Goal: Information Seeking & Learning: Find specific page/section

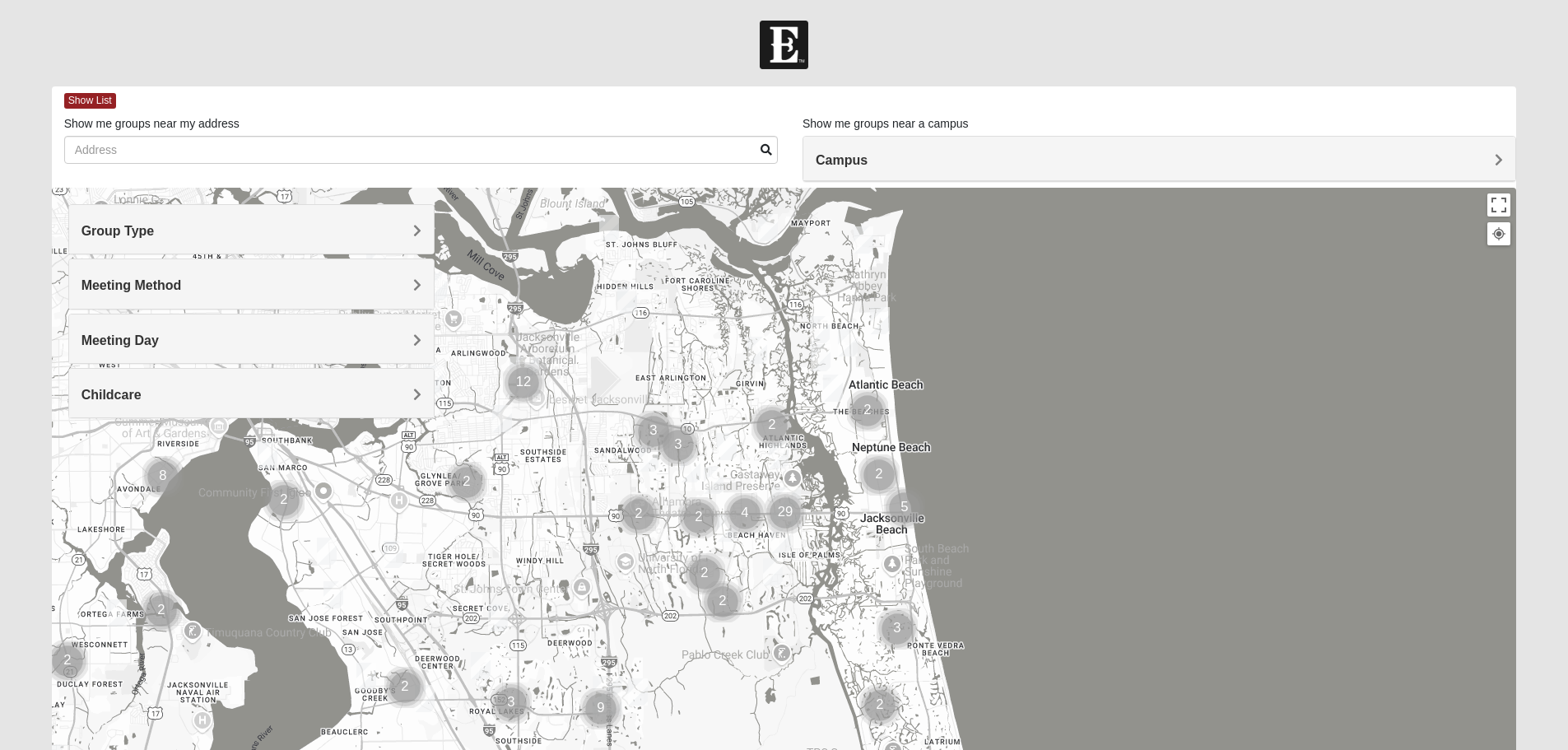
click at [406, 221] on div "Group Type" at bounding box center [251, 229] width 364 height 49
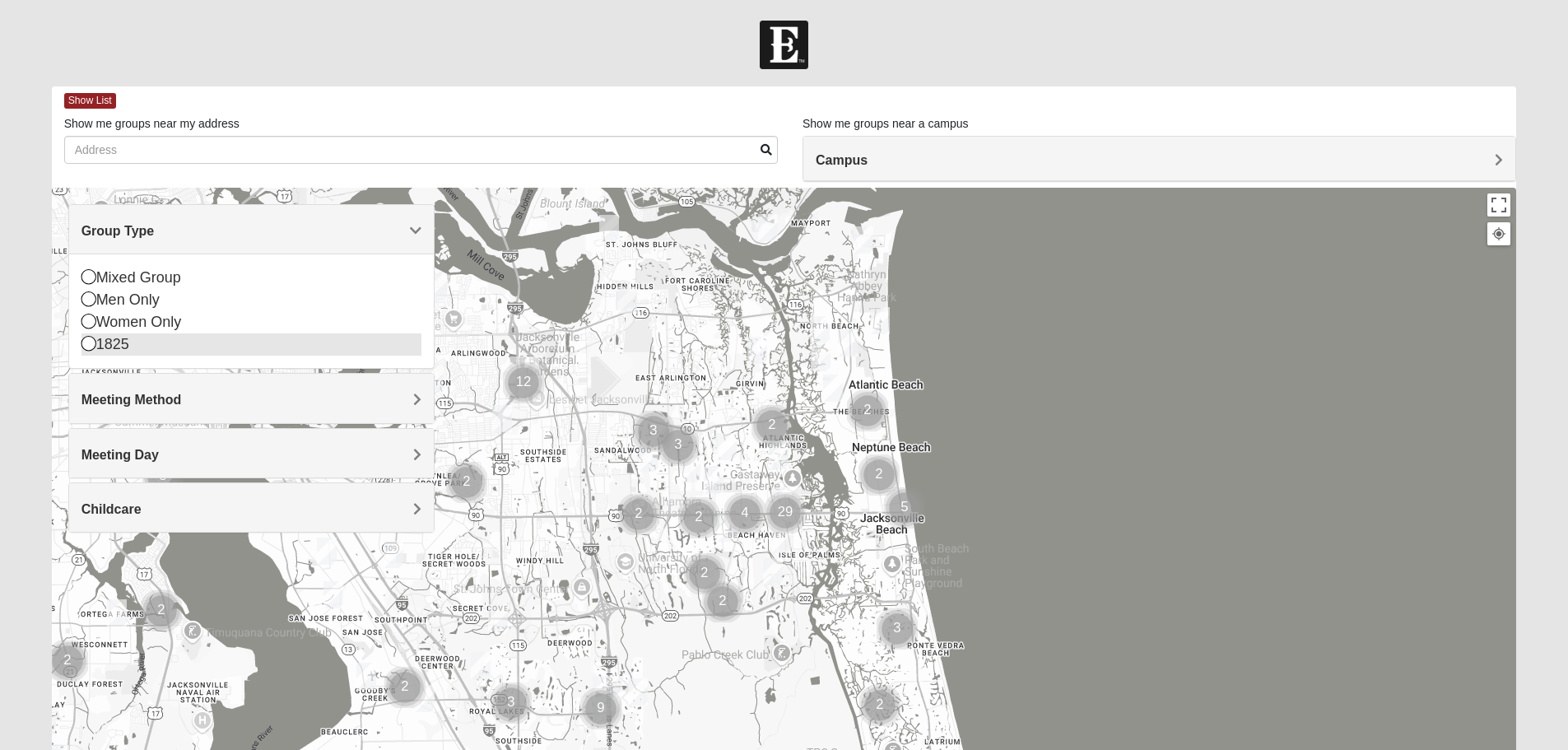
click at [121, 341] on div "1825" at bounding box center [252, 344] width 340 height 22
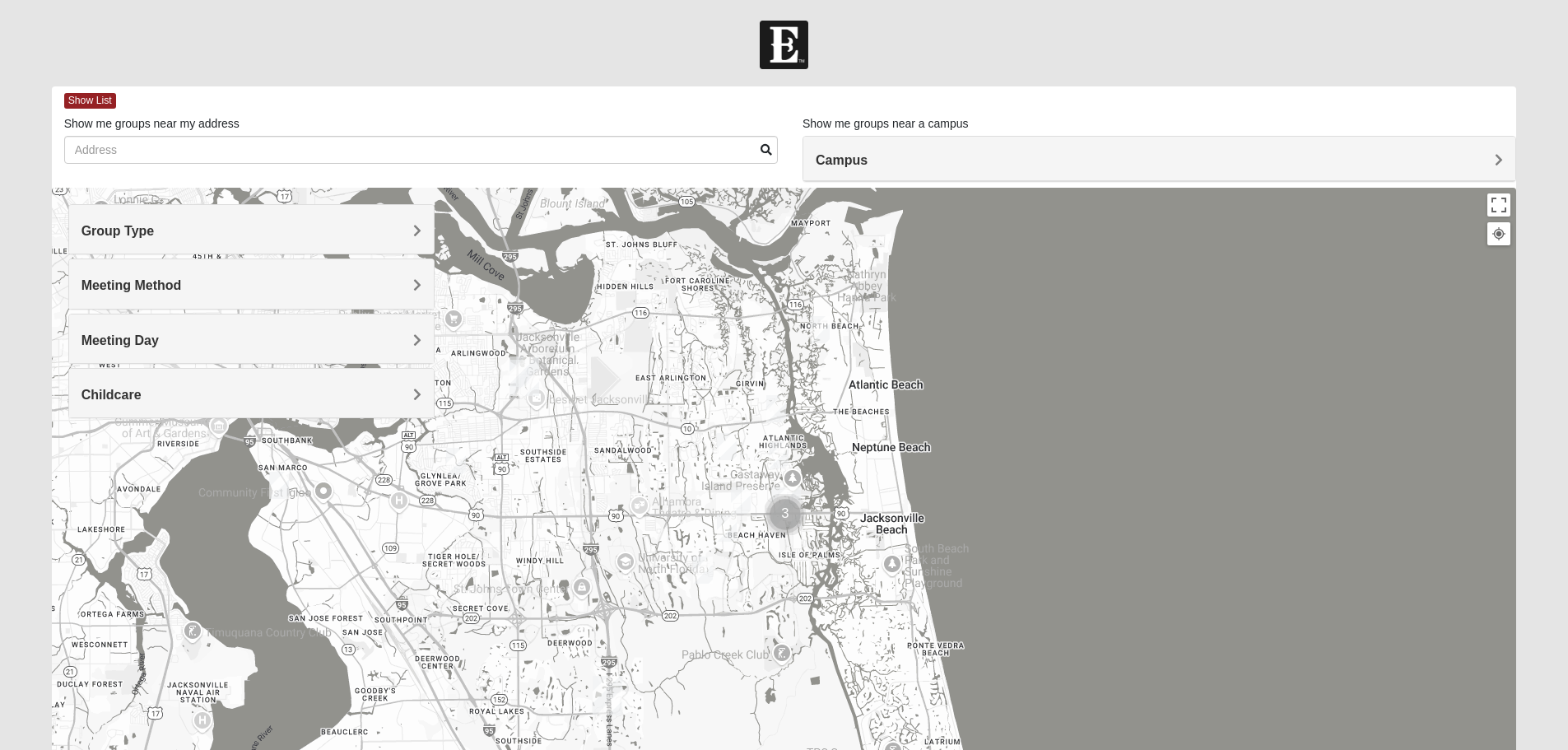
click at [406, 284] on h4 "Meeting Method" at bounding box center [252, 285] width 340 height 16
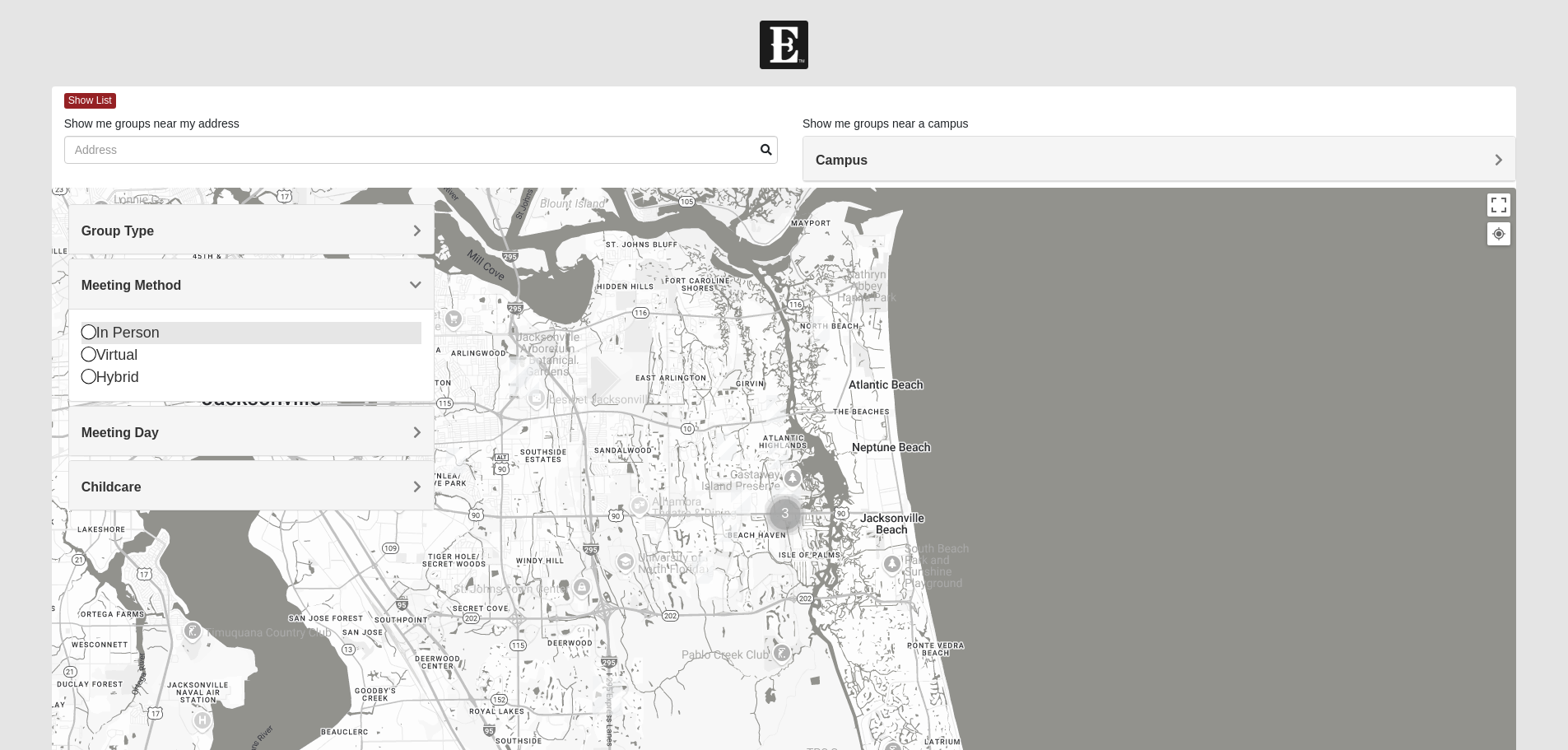
click at [183, 339] on div "In Person" at bounding box center [252, 333] width 340 height 22
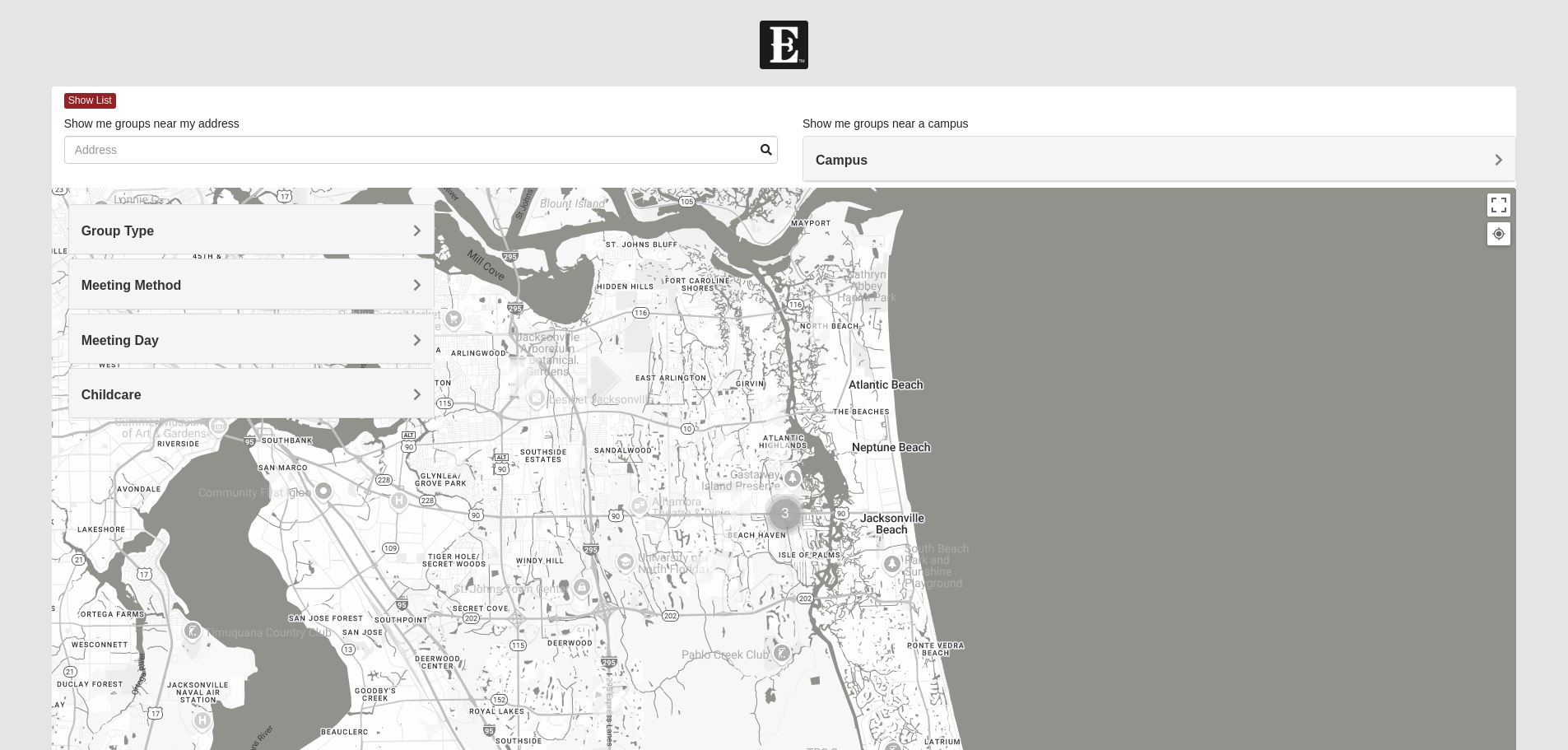
click at [205, 344] on h4 "Meeting Day" at bounding box center [252, 340] width 340 height 16
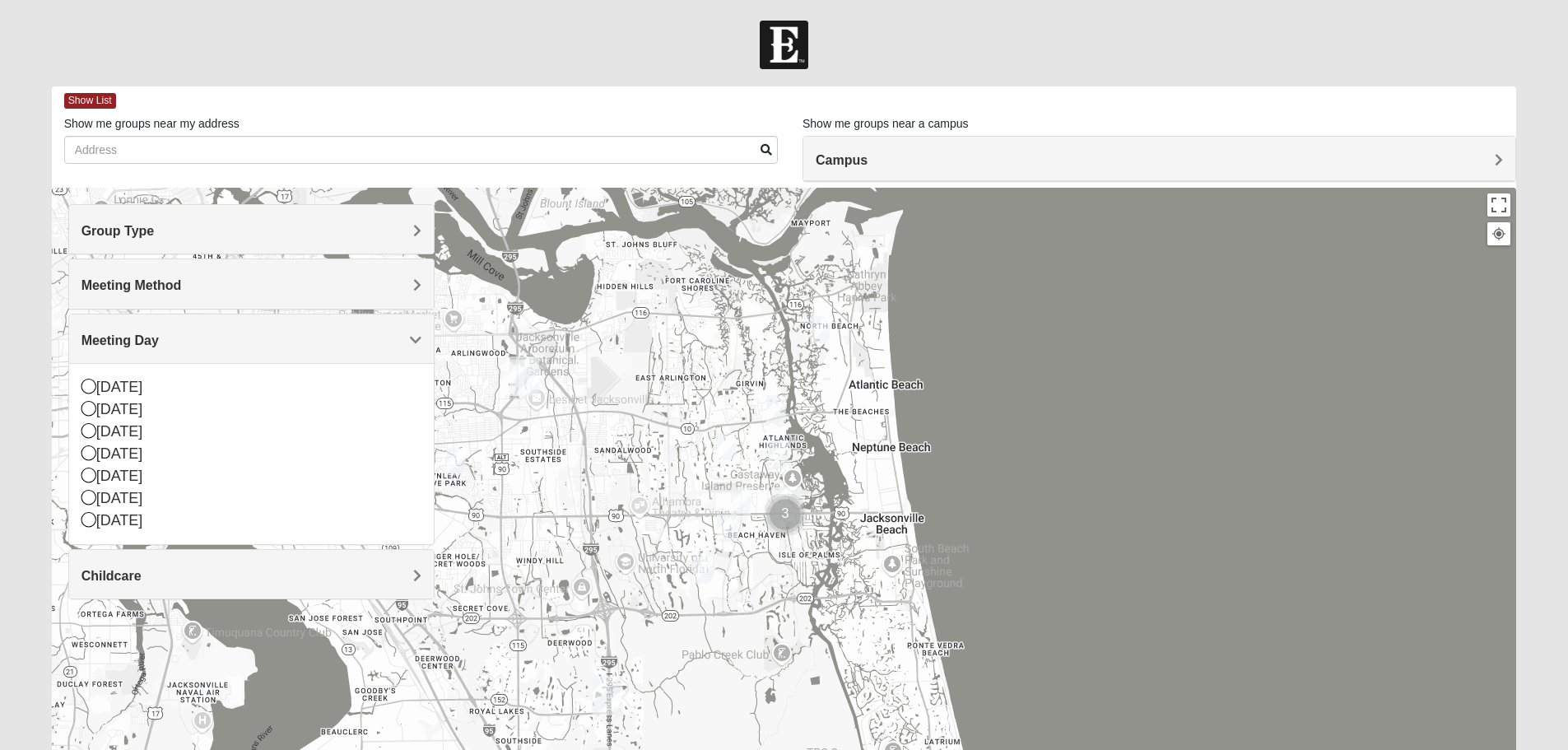
click at [205, 344] on h4 "Meeting Day" at bounding box center [252, 340] width 340 height 16
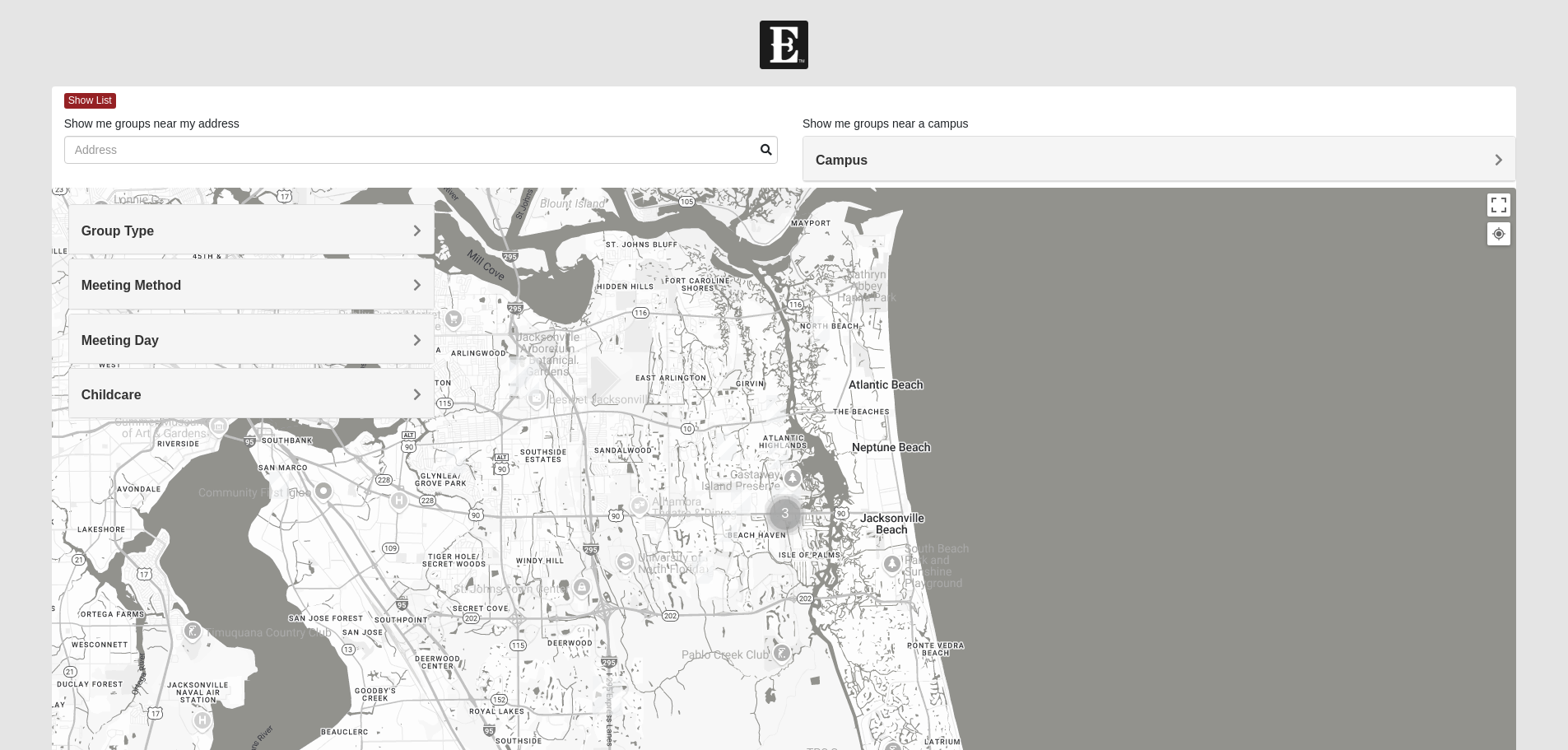
click at [205, 344] on h4 "Meeting Day" at bounding box center [252, 340] width 340 height 16
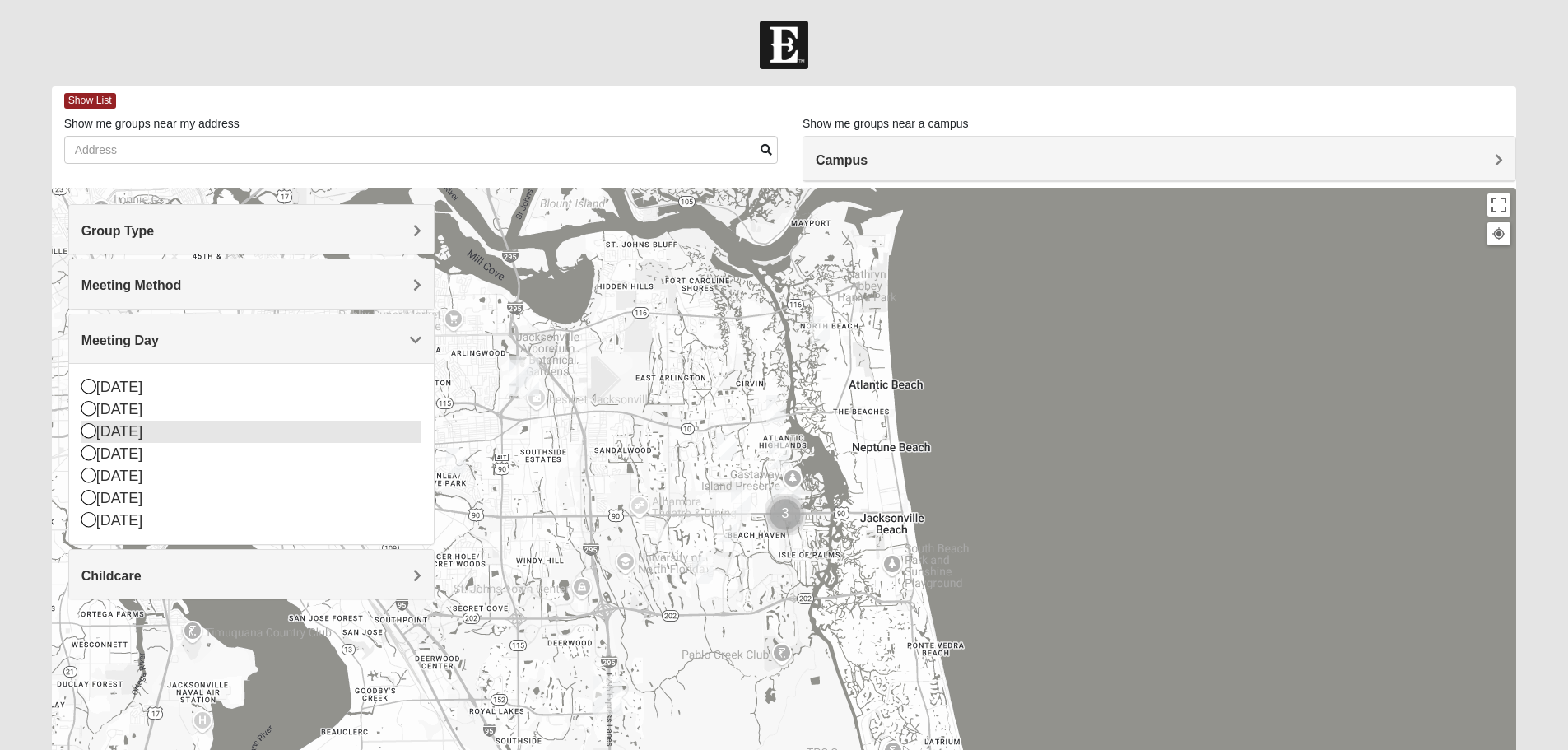
click at [130, 429] on div "[DATE]" at bounding box center [252, 432] width 340 height 22
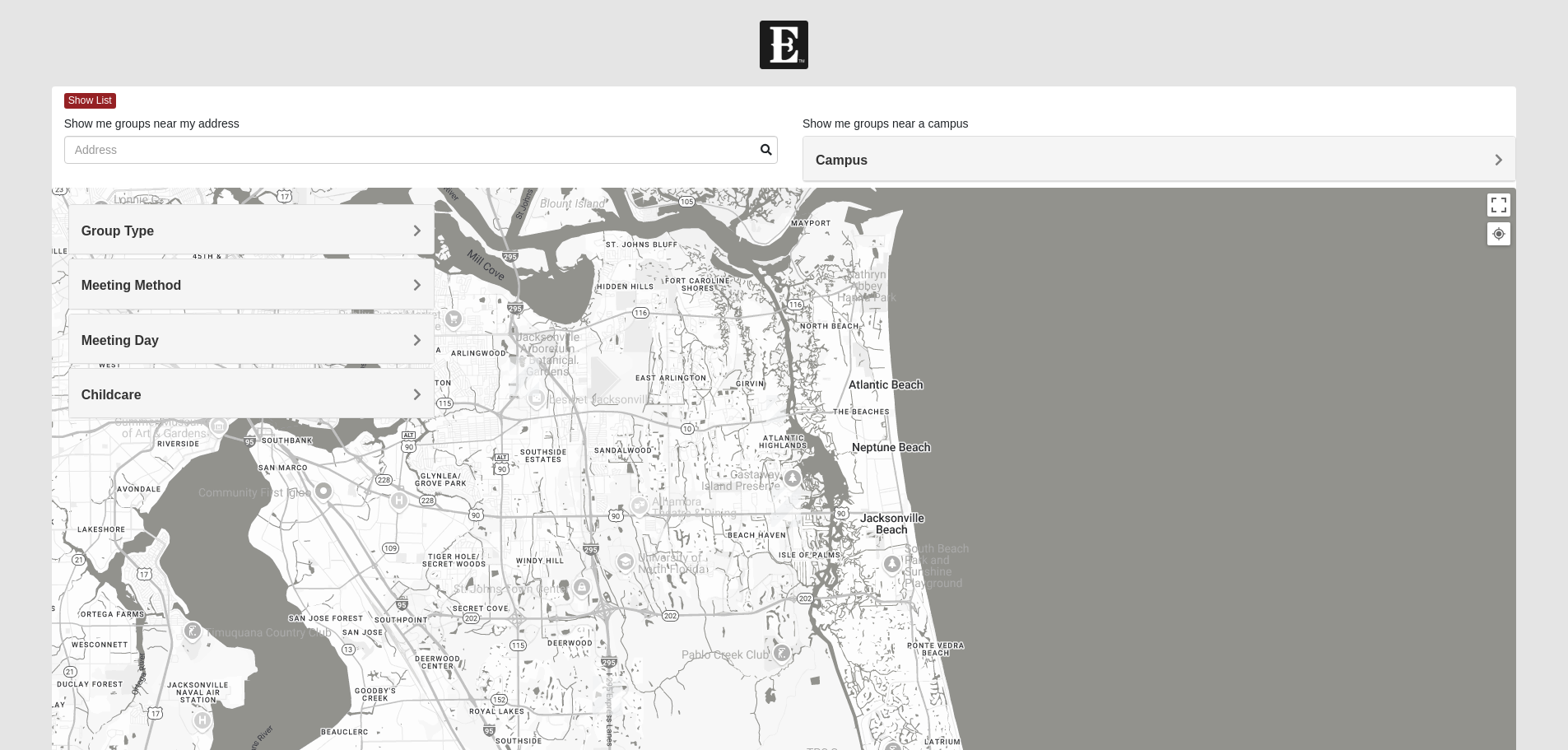
click at [373, 414] on div "Childcare" at bounding box center [251, 393] width 364 height 49
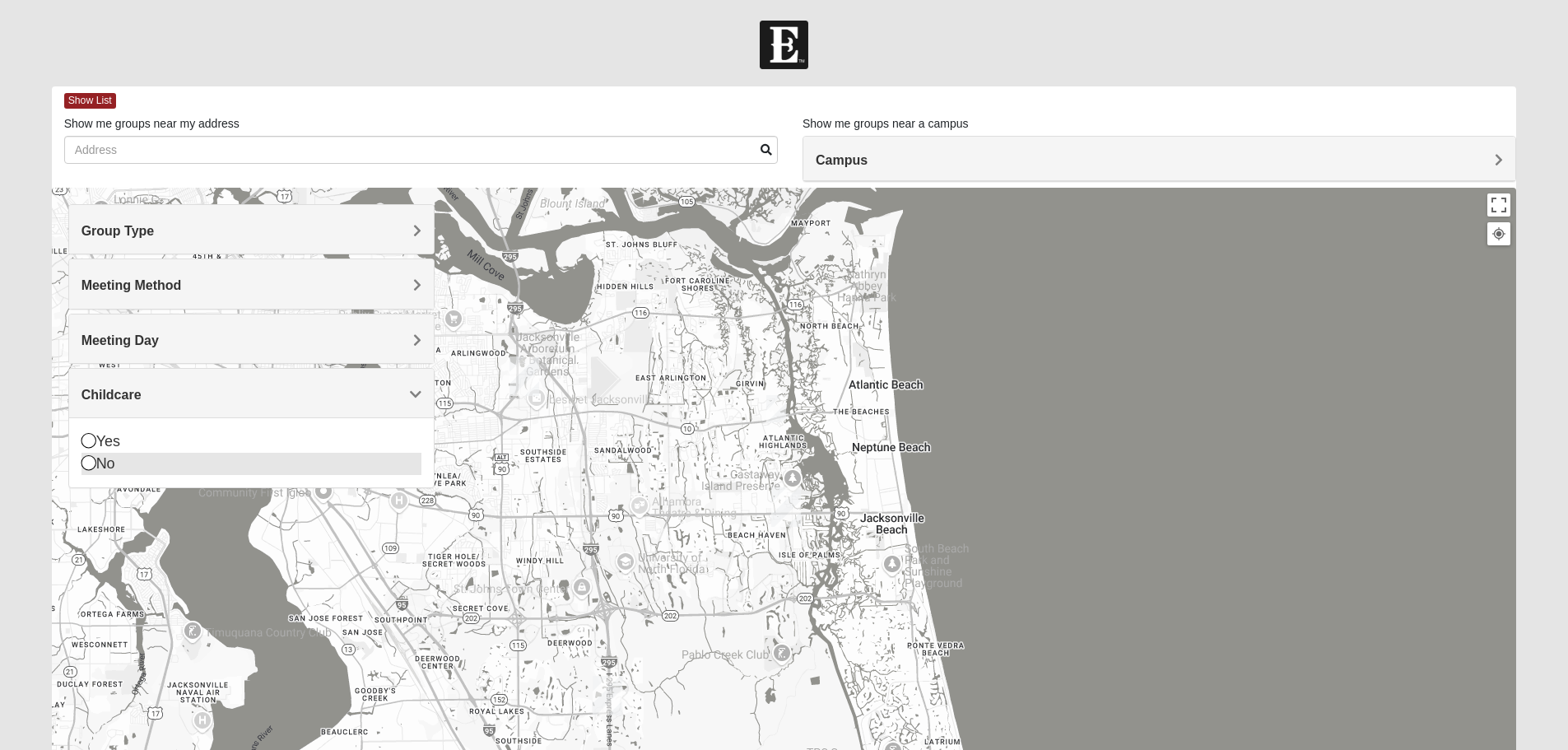
click at [109, 460] on div "No" at bounding box center [252, 464] width 340 height 22
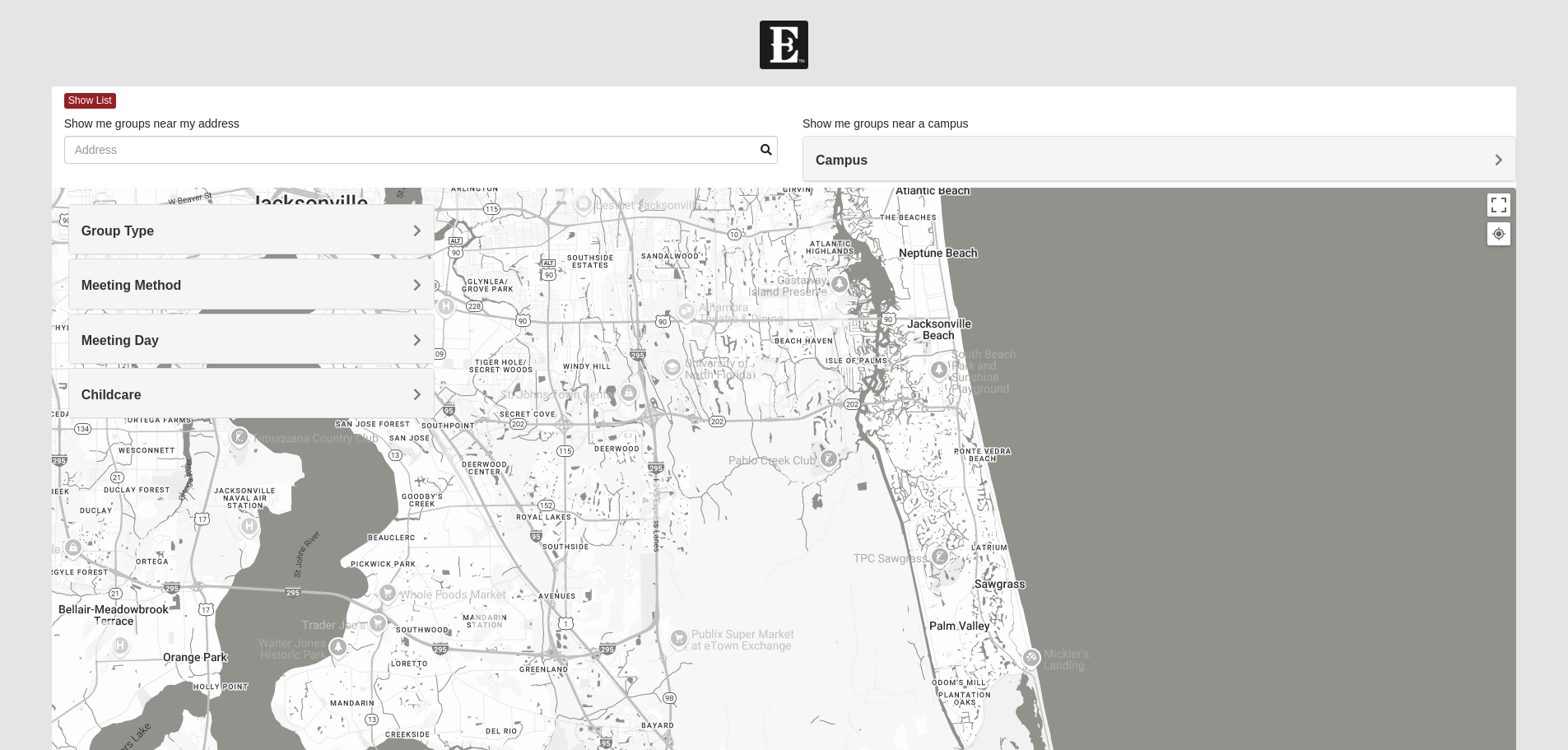
drag, startPoint x: 960, startPoint y: 483, endPoint x: 1007, endPoint y: 325, distance: 164.8
click at [1007, 325] on div at bounding box center [784, 517] width 1465 height 659
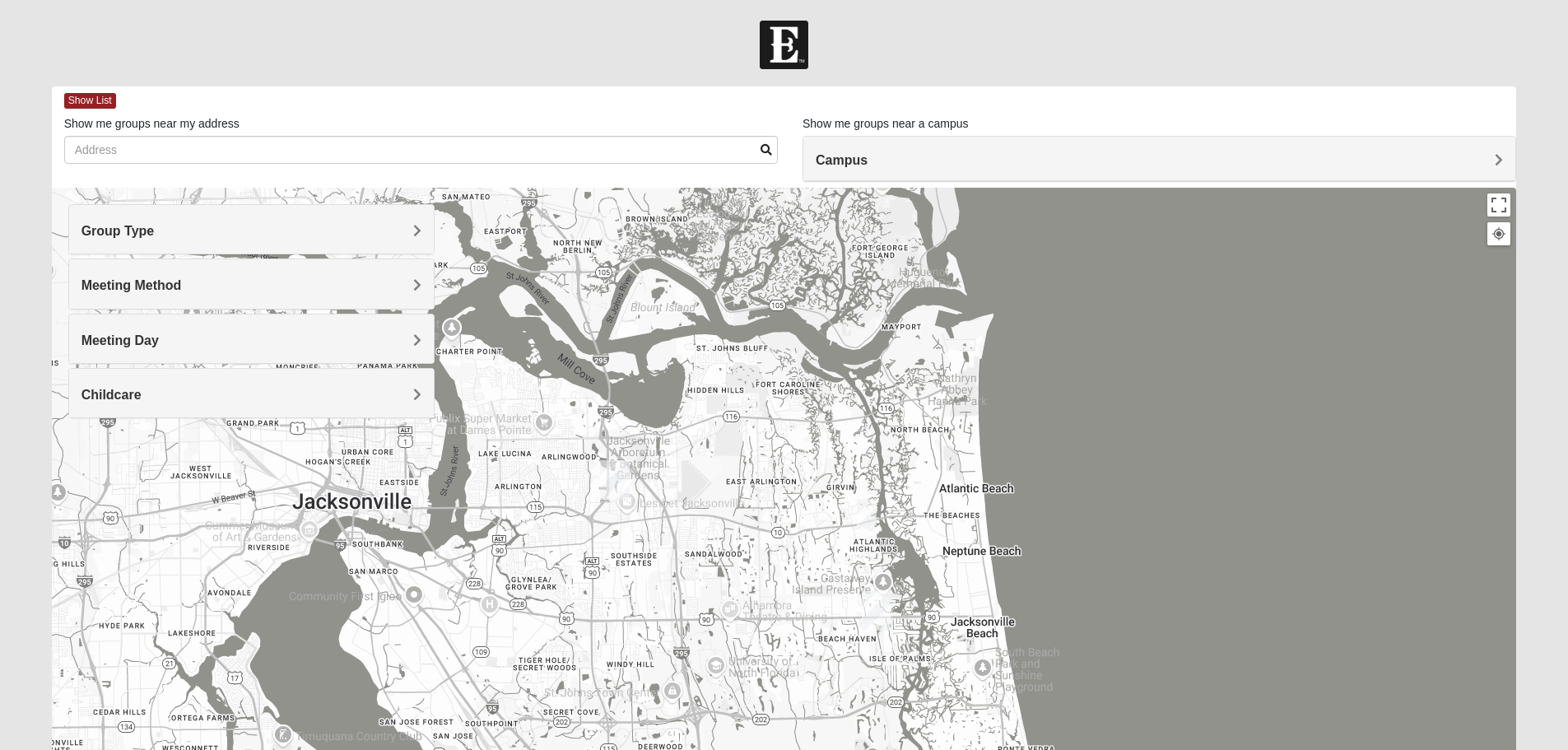
drag, startPoint x: 913, startPoint y: 364, endPoint x: 956, endPoint y: 678, distance: 316.9
click at [956, 678] on div at bounding box center [784, 517] width 1465 height 659
click at [615, 476] on img "Arlington" at bounding box center [614, 479] width 43 height 52
click at [878, 614] on img "San Pablo" at bounding box center [876, 610] width 43 height 52
click at [326, 343] on h4 "Meeting Day" at bounding box center [252, 340] width 340 height 16
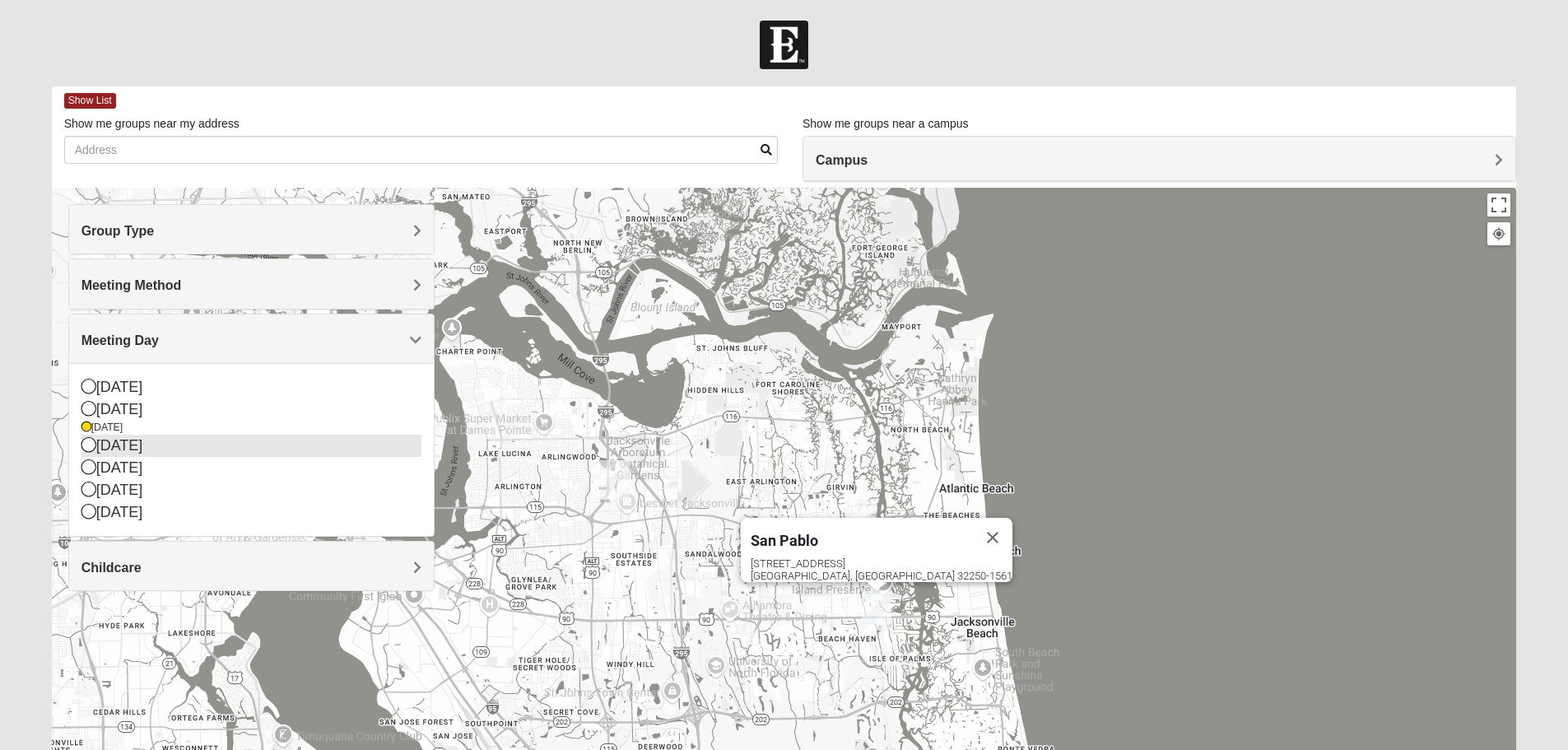
click at [139, 443] on div "[DATE]" at bounding box center [252, 446] width 340 height 22
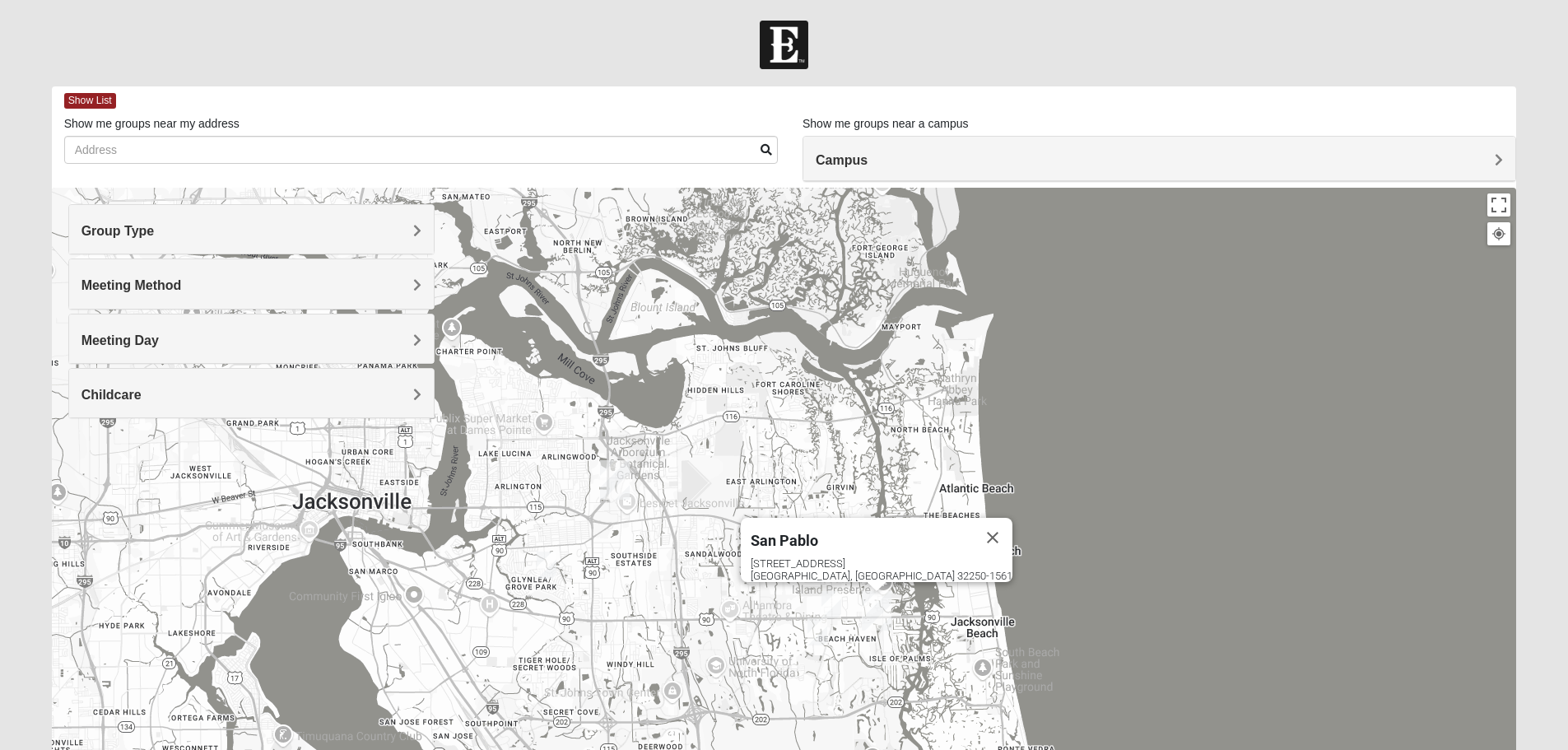
click at [615, 482] on img "Arlington" at bounding box center [614, 479] width 43 height 52
